Goal: Task Accomplishment & Management: Manage account settings

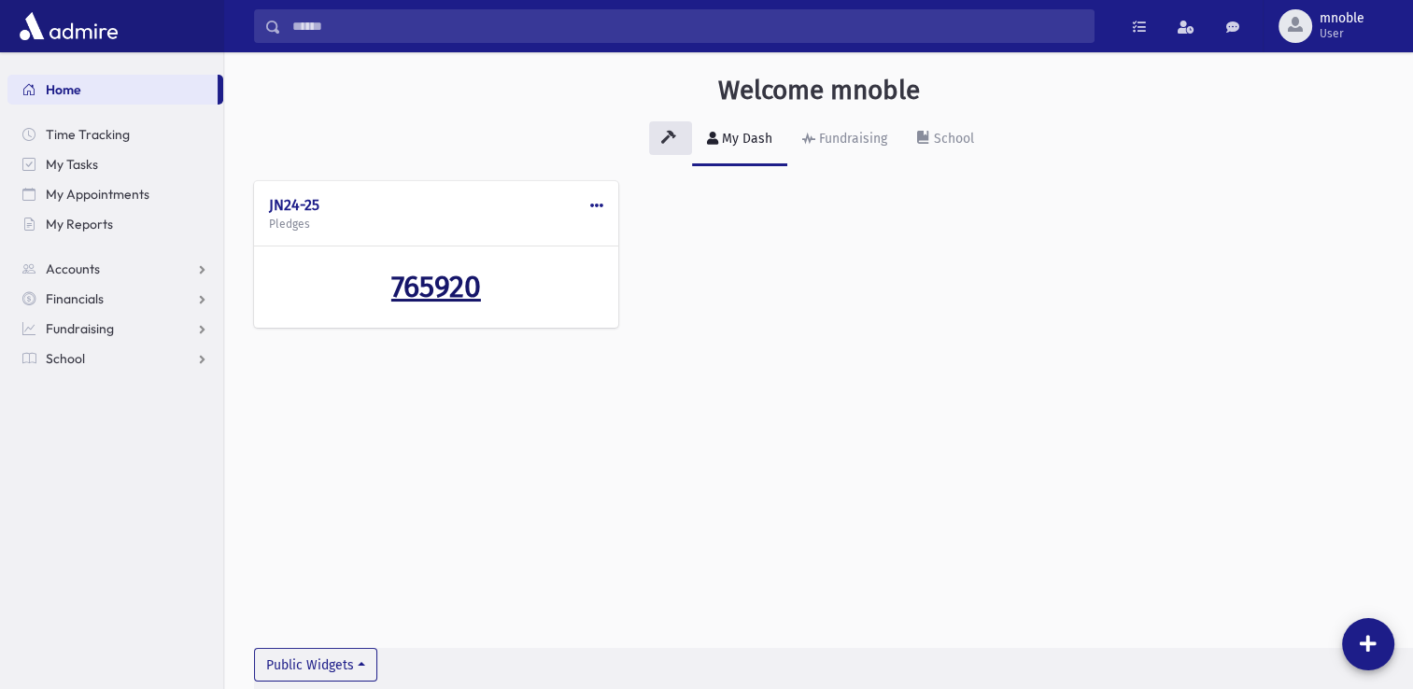
click at [446, 290] on span "765920" at bounding box center [436, 286] width 90 height 35
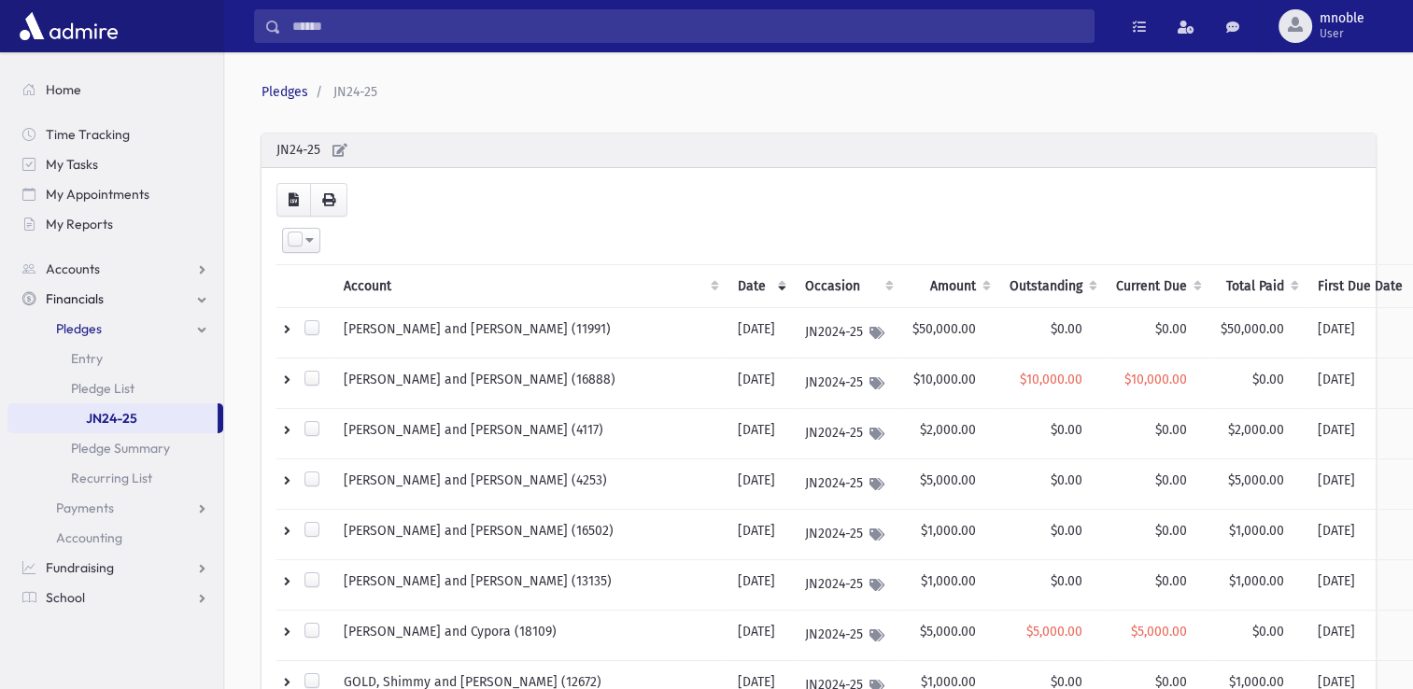
click at [998, 276] on th "Outstanding" at bounding box center [1051, 286] width 106 height 43
click at [998, 277] on th "Outstanding" at bounding box center [1051, 286] width 106 height 43
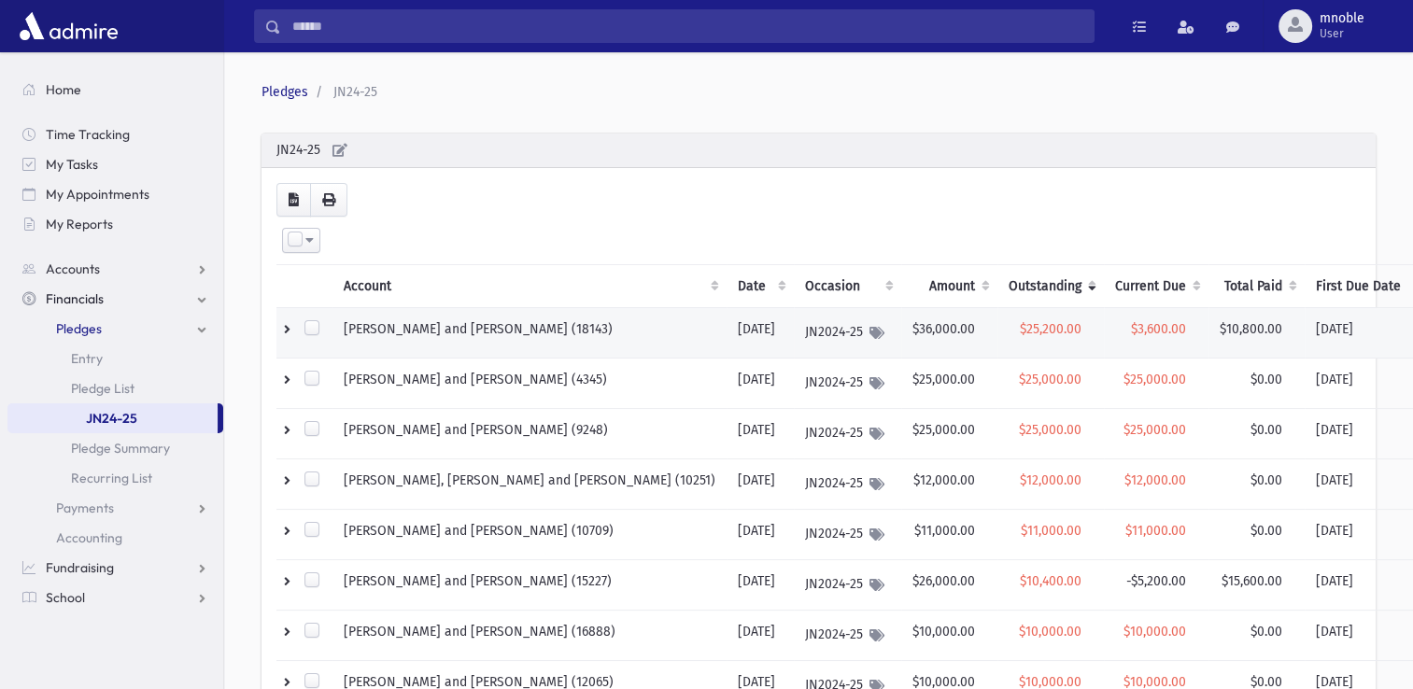
click at [794, 326] on td "JN2024-25" at bounding box center [847, 333] width 107 height 50
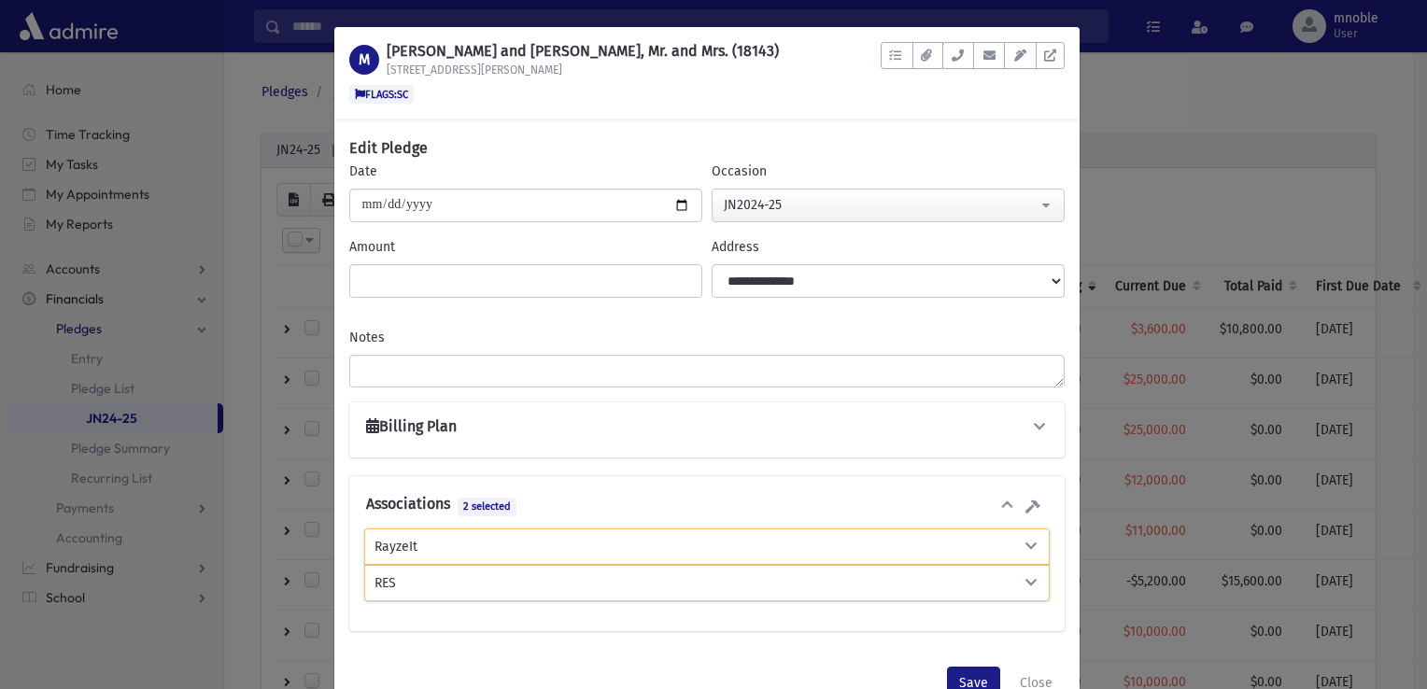
click at [1207, 149] on div "M MENDLOWITS, Yosef and Esther, Mr. and Mrs. (18143) 1 S Lorna Ln FLAGS:SC To D…" at bounding box center [713, 344] width 1427 height 689
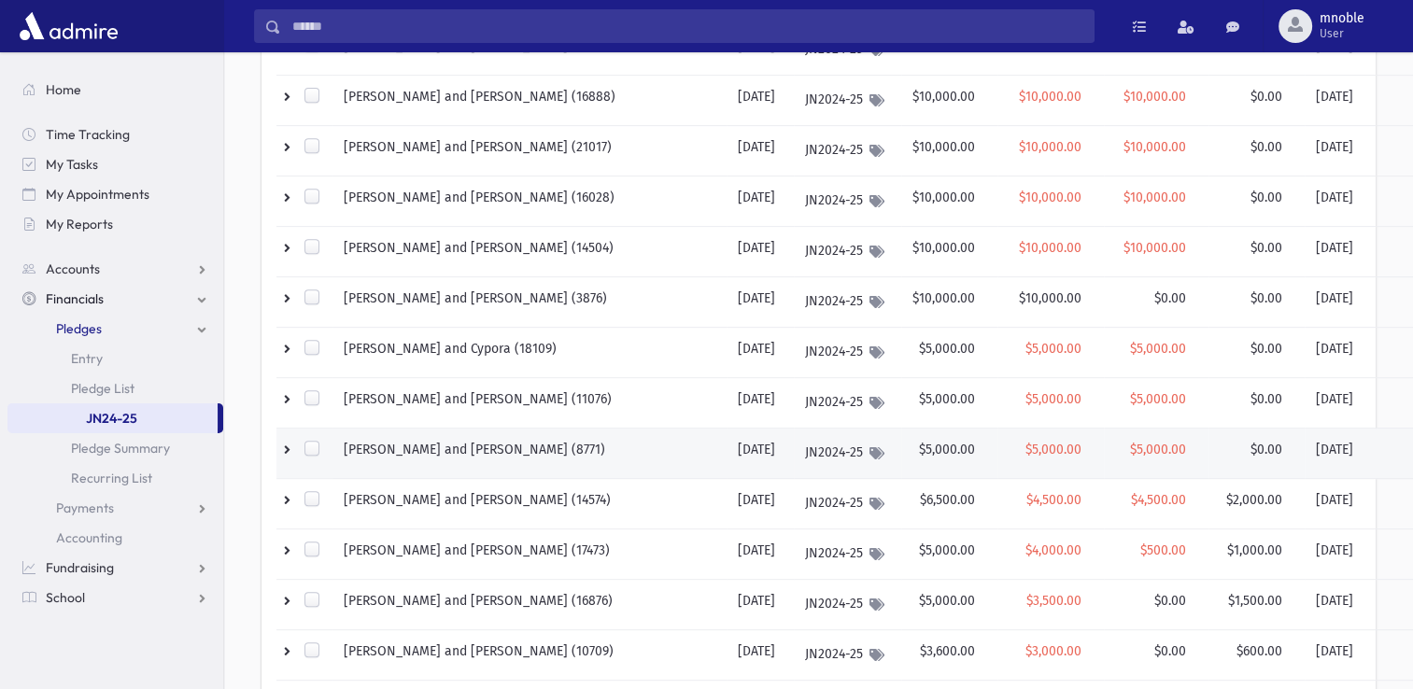
scroll to position [1042, 0]
